Goal: Transaction & Acquisition: Purchase product/service

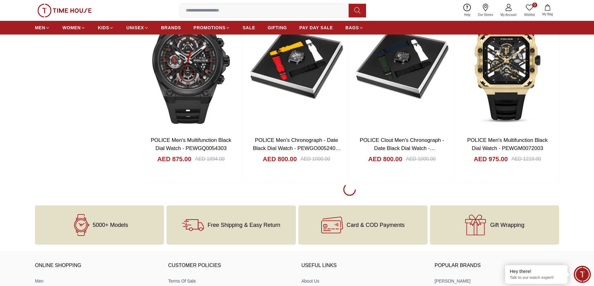
scroll to position [866, 0]
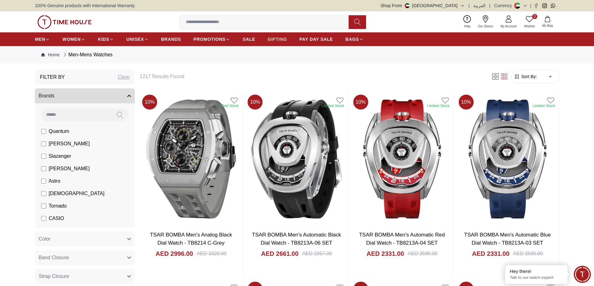
click at [275, 36] on link "GIFTING" at bounding box center [276, 39] width 19 height 11
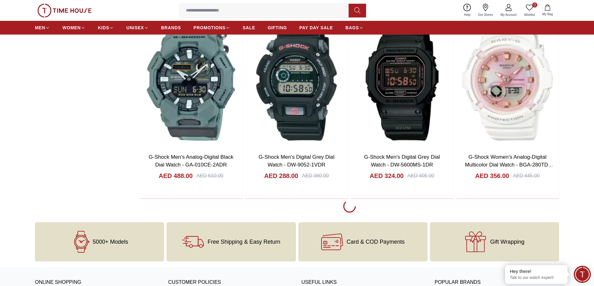
scroll to position [1018, 0]
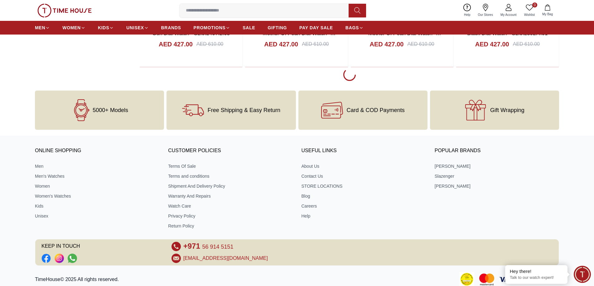
scroll to position [3033, 0]
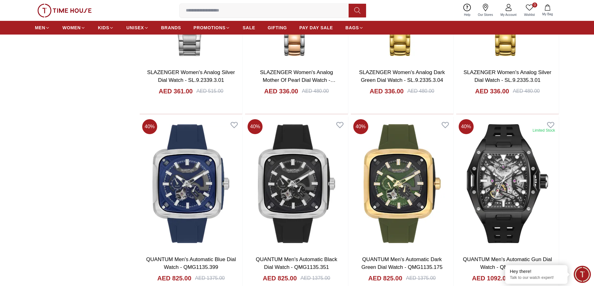
scroll to position [3799, 0]
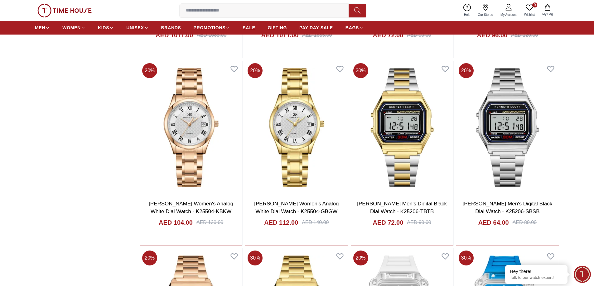
scroll to position [3897, 0]
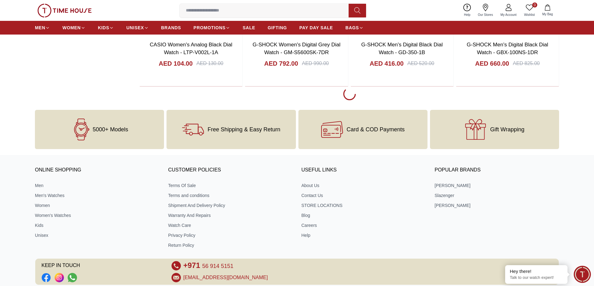
scroll to position [5827, 0]
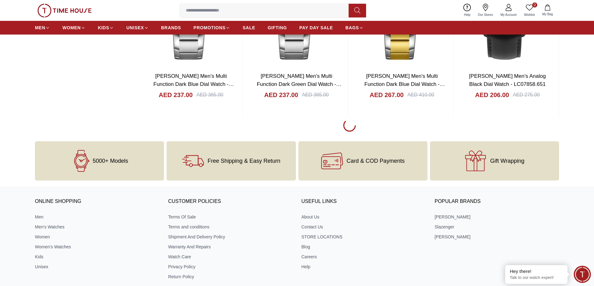
scroll to position [6607, 0]
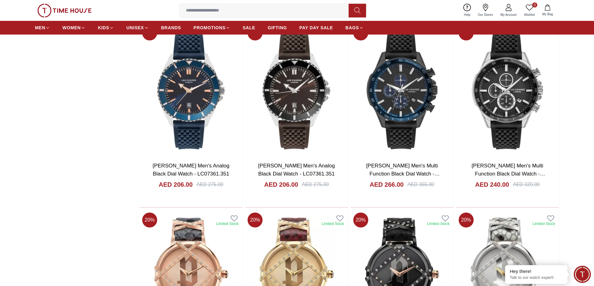
scroll to position [7534, 0]
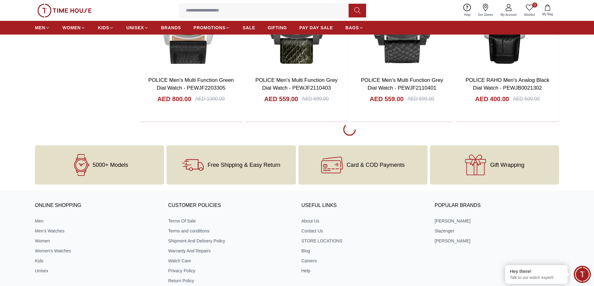
scroll to position [8609, 0]
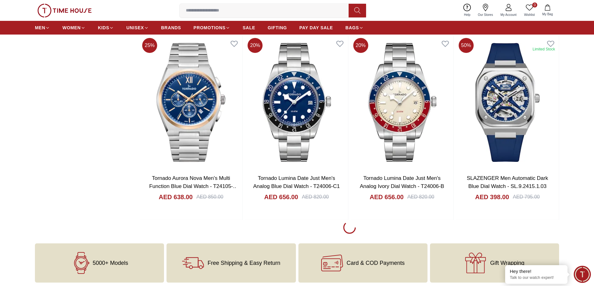
scroll to position [10389, 0]
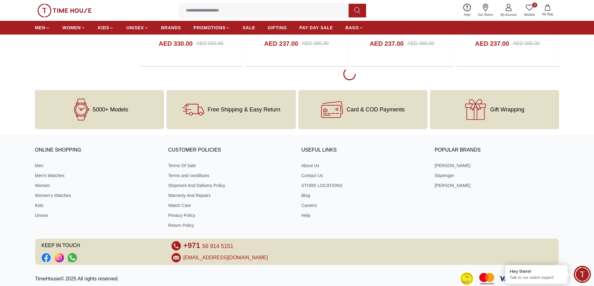
scroll to position [11482, 0]
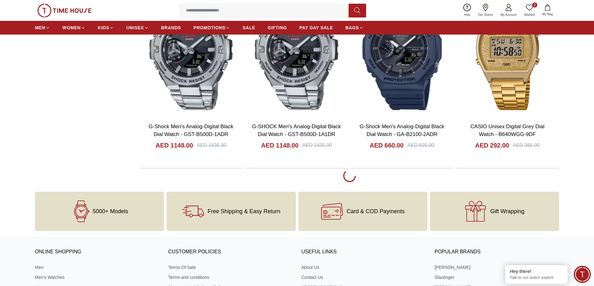
scroll to position [12334, 0]
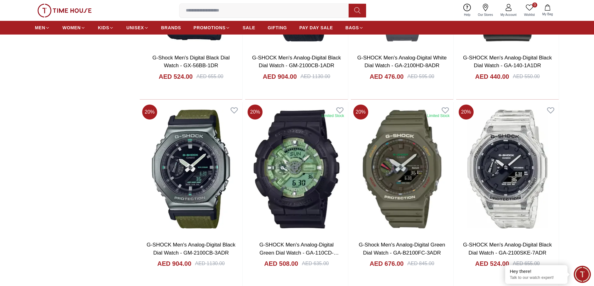
scroll to position [13187, 0]
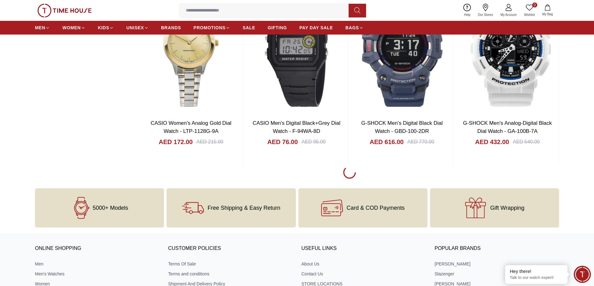
scroll to position [14234, 0]
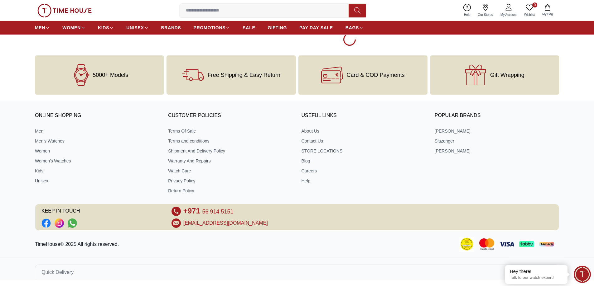
scroll to position [15167, 0]
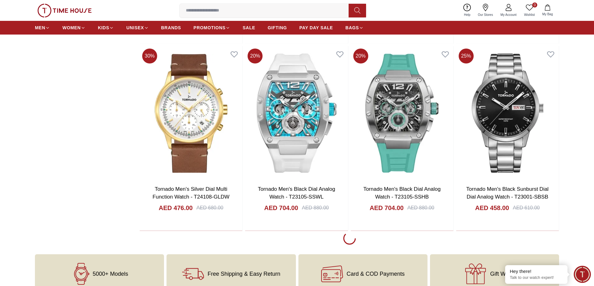
scroll to position [16014, 0]
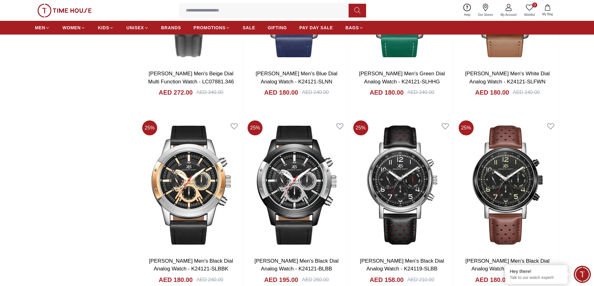
scroll to position [16988, 0]
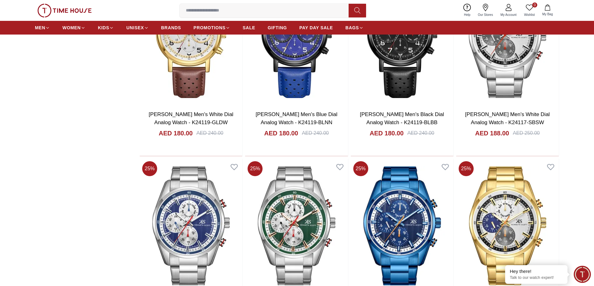
scroll to position [17990, 0]
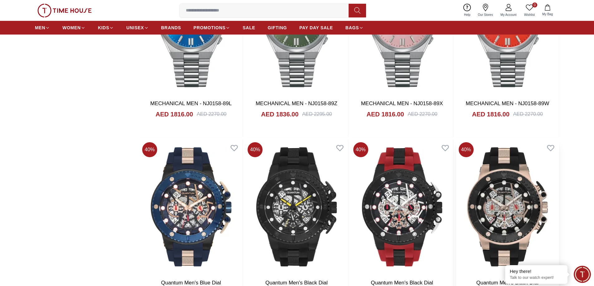
scroll to position [18311, 0]
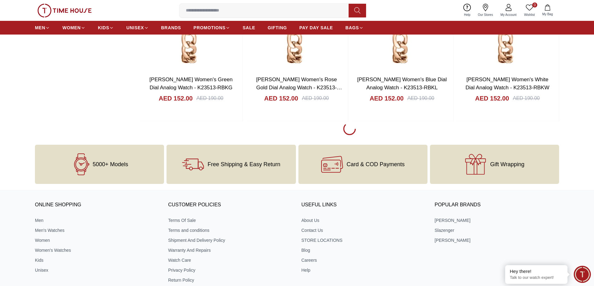
scroll to position [19734, 0]
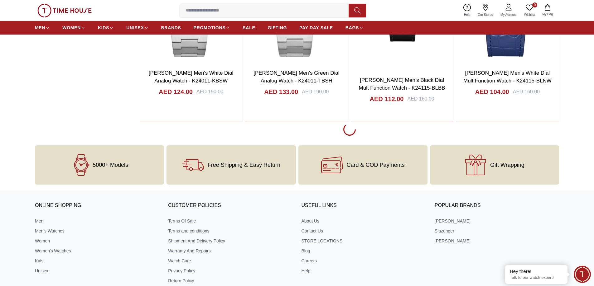
scroll to position [20794, 0]
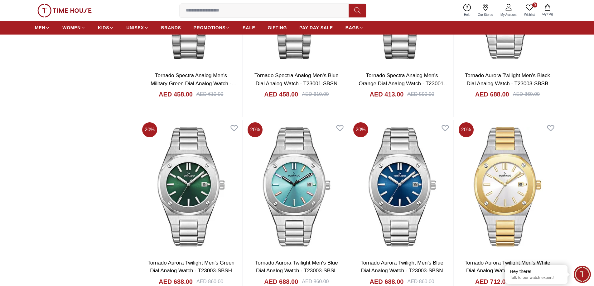
scroll to position [21549, 0]
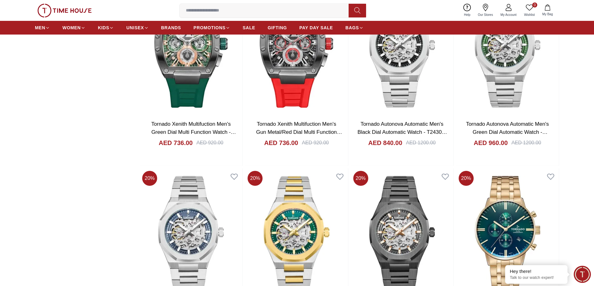
scroll to position [22514, 0]
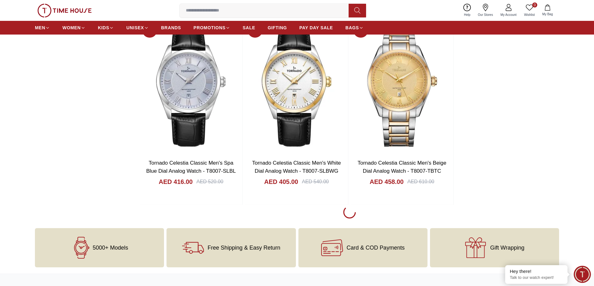
scroll to position [23580, 0]
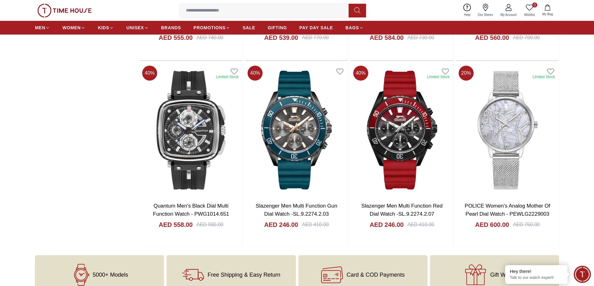
scroll to position [23885, 0]
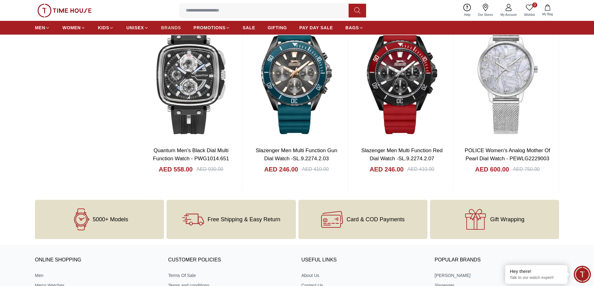
click at [170, 28] on span "BRANDS" at bounding box center [171, 28] width 20 height 6
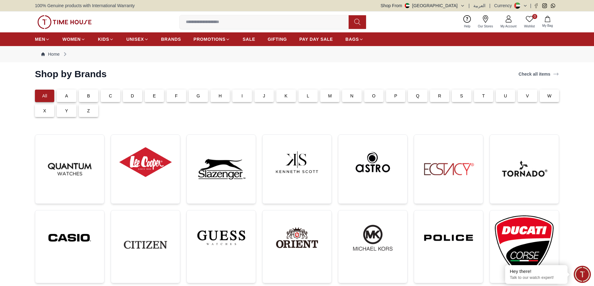
drag, startPoint x: 104, startPoint y: 219, endPoint x: 105, endPoint y: 215, distance: 4.2
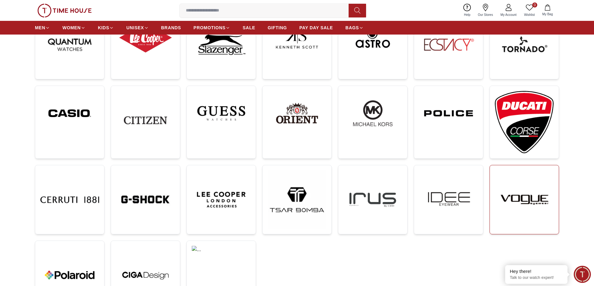
scroll to position [125, 0]
click at [444, 103] on img at bounding box center [448, 113] width 59 height 45
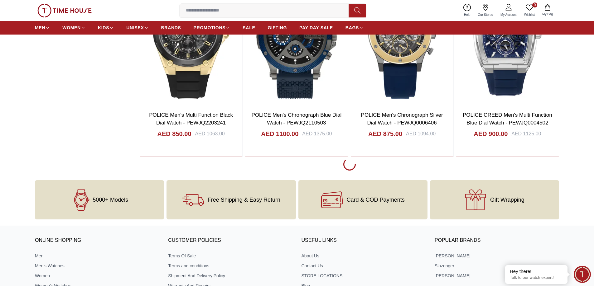
scroll to position [1184, 0]
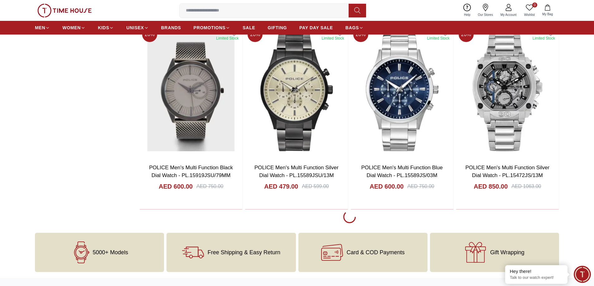
scroll to position [2991, 0]
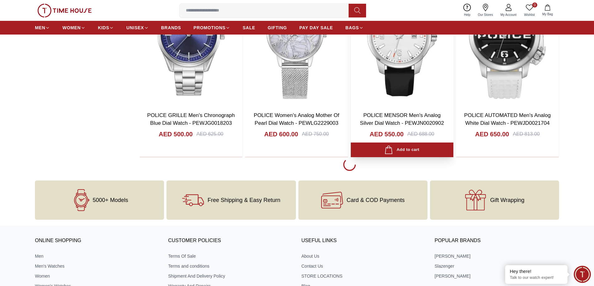
scroll to position [4923, 0]
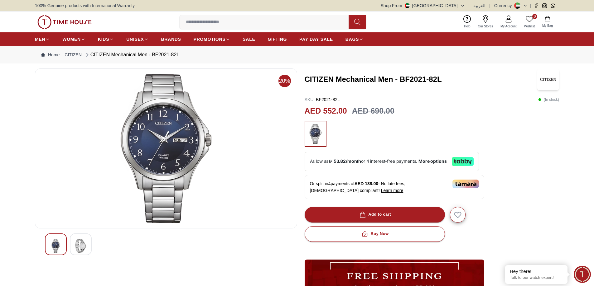
drag, startPoint x: 323, startPoint y: 183, endPoint x: 269, endPoint y: 195, distance: 55.3
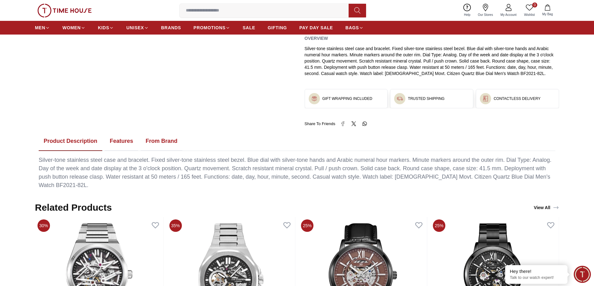
scroll to position [280, 0]
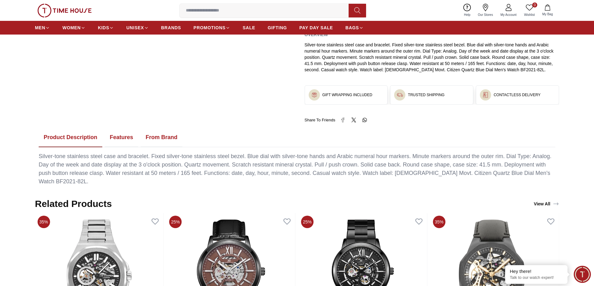
click at [125, 140] on button "Features" at bounding box center [121, 137] width 33 height 19
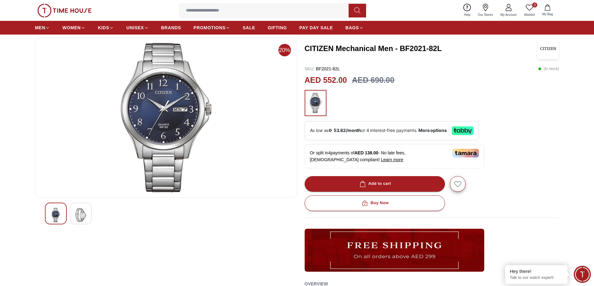
scroll to position [31, 0]
click at [182, 121] on img at bounding box center [165, 118] width 251 height 150
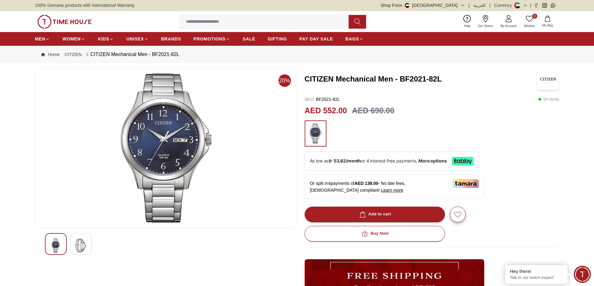
scroll to position [0, 0]
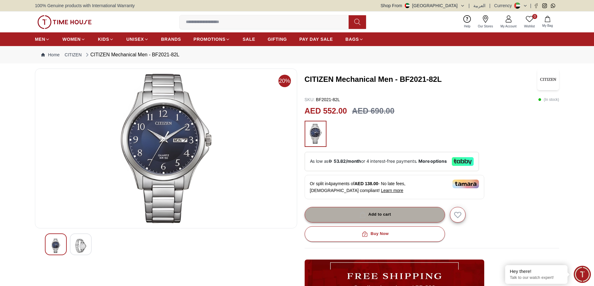
click at [369, 215] on div "Add to cart" at bounding box center [374, 214] width 33 height 7
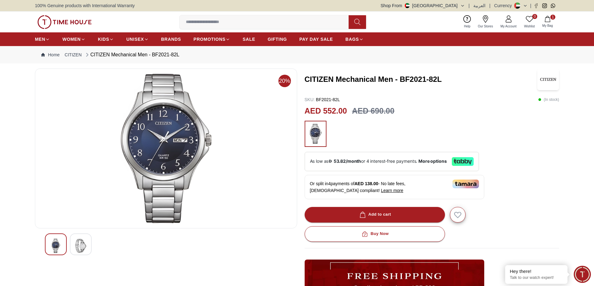
click at [83, 246] on img at bounding box center [80, 246] width 11 height 14
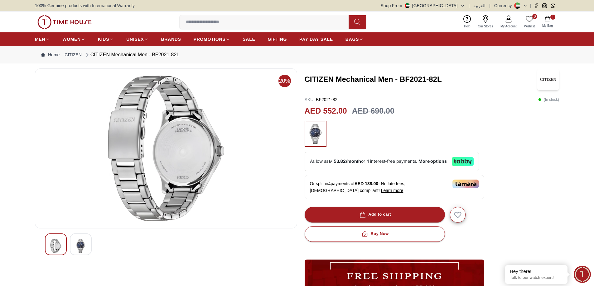
click at [552, 17] on span "1" at bounding box center [552, 17] width 5 height 5
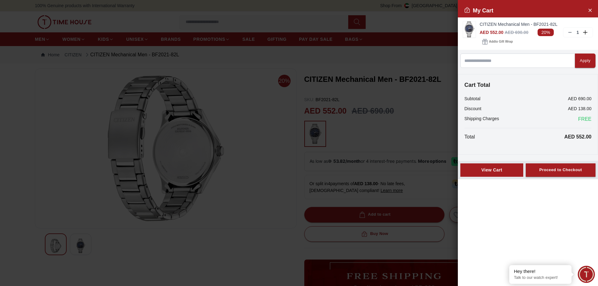
click at [504, 166] on button "View Cart" at bounding box center [492, 170] width 63 height 13
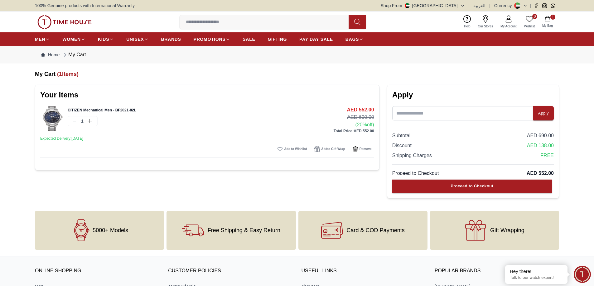
drag, startPoint x: 490, startPoint y: 156, endPoint x: 582, endPoint y: 177, distance: 94.5
click at [585, 180] on section "My Cart ( 1 Items) Your Items CITIZEN Mechanical Men - BF2021-82L 1 AED 552.00 …" at bounding box center [297, 134] width 594 height 129
click at [462, 118] on input at bounding box center [462, 113] width 141 height 14
paste input "****"
type input "****"
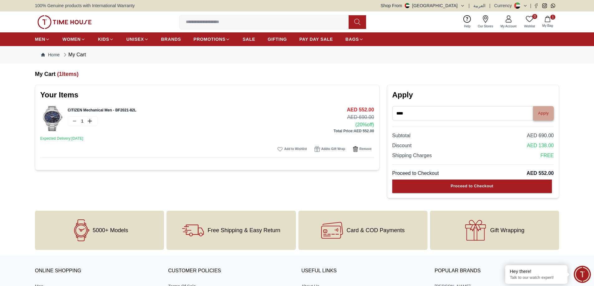
click at [546, 109] on button "Apply" at bounding box center [543, 113] width 21 height 14
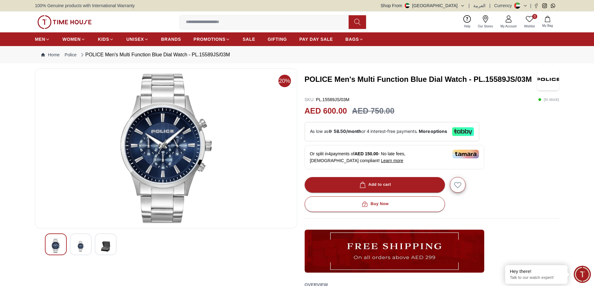
click at [103, 246] on img at bounding box center [105, 246] width 11 height 15
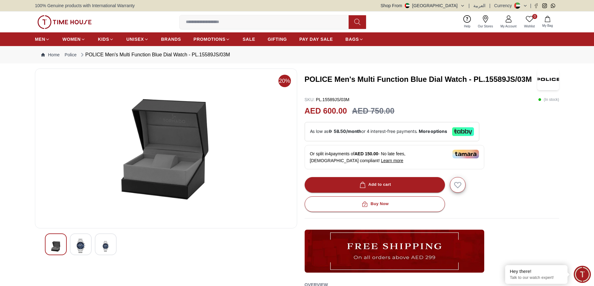
click at [85, 244] on img at bounding box center [80, 246] width 11 height 14
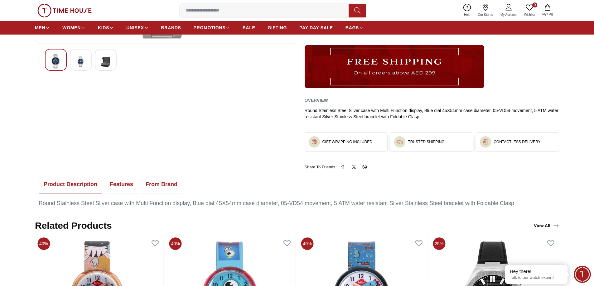
scroll to position [249, 0]
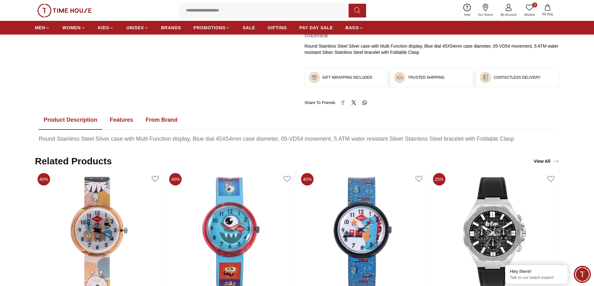
click at [121, 120] on button "Features" at bounding box center [121, 120] width 33 height 19
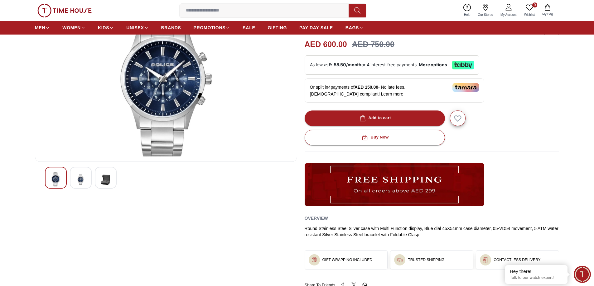
scroll to position [62, 0]
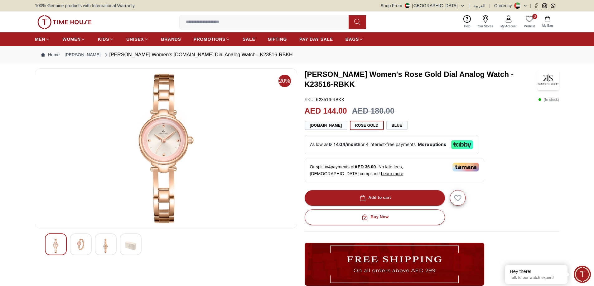
click at [128, 242] on img at bounding box center [130, 246] width 11 height 14
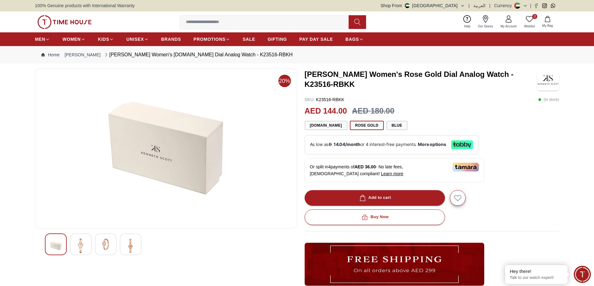
click at [107, 243] on img at bounding box center [105, 244] width 11 height 11
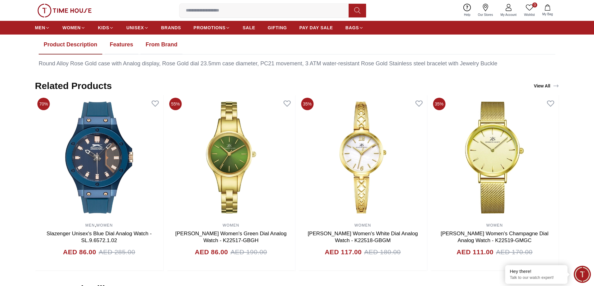
scroll to position [343, 0]
